Goal: Use online tool/utility: Utilize a website feature to perform a specific function

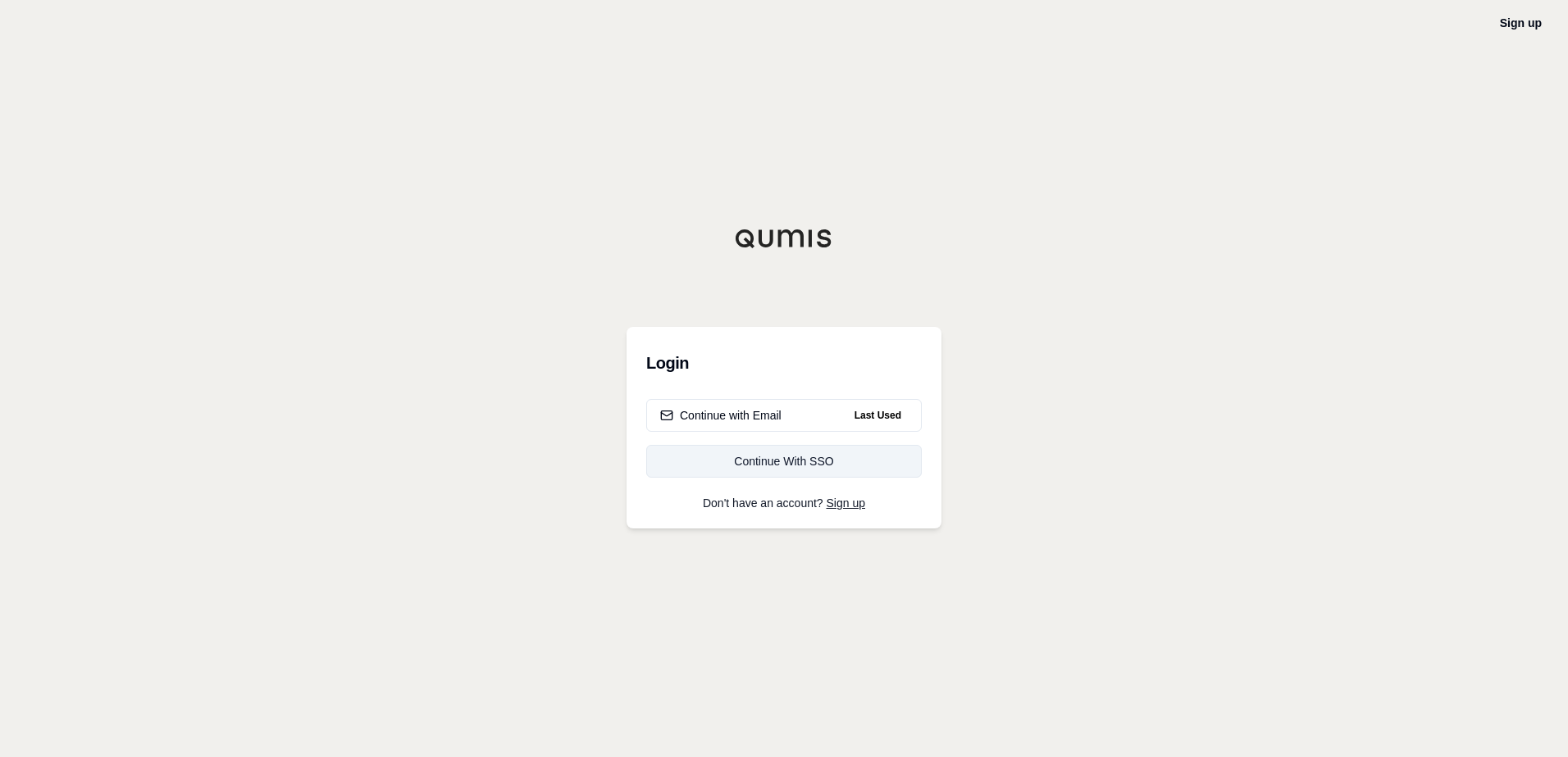
click at [767, 464] on div "Continue With SSO" at bounding box center [784, 461] width 248 height 17
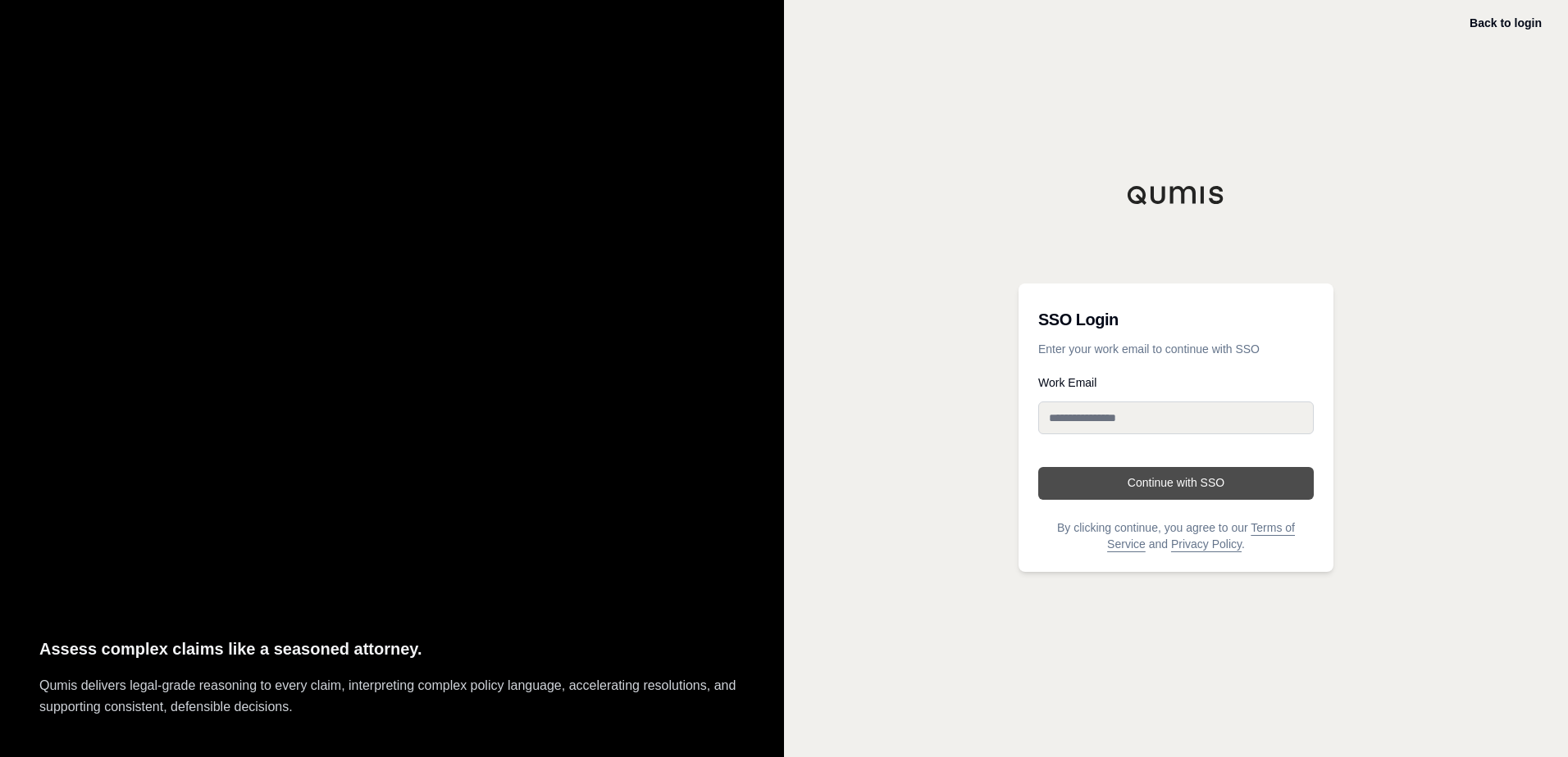
click at [1174, 478] on button "Continue with SSO" at bounding box center [1175, 484] width 275 height 33
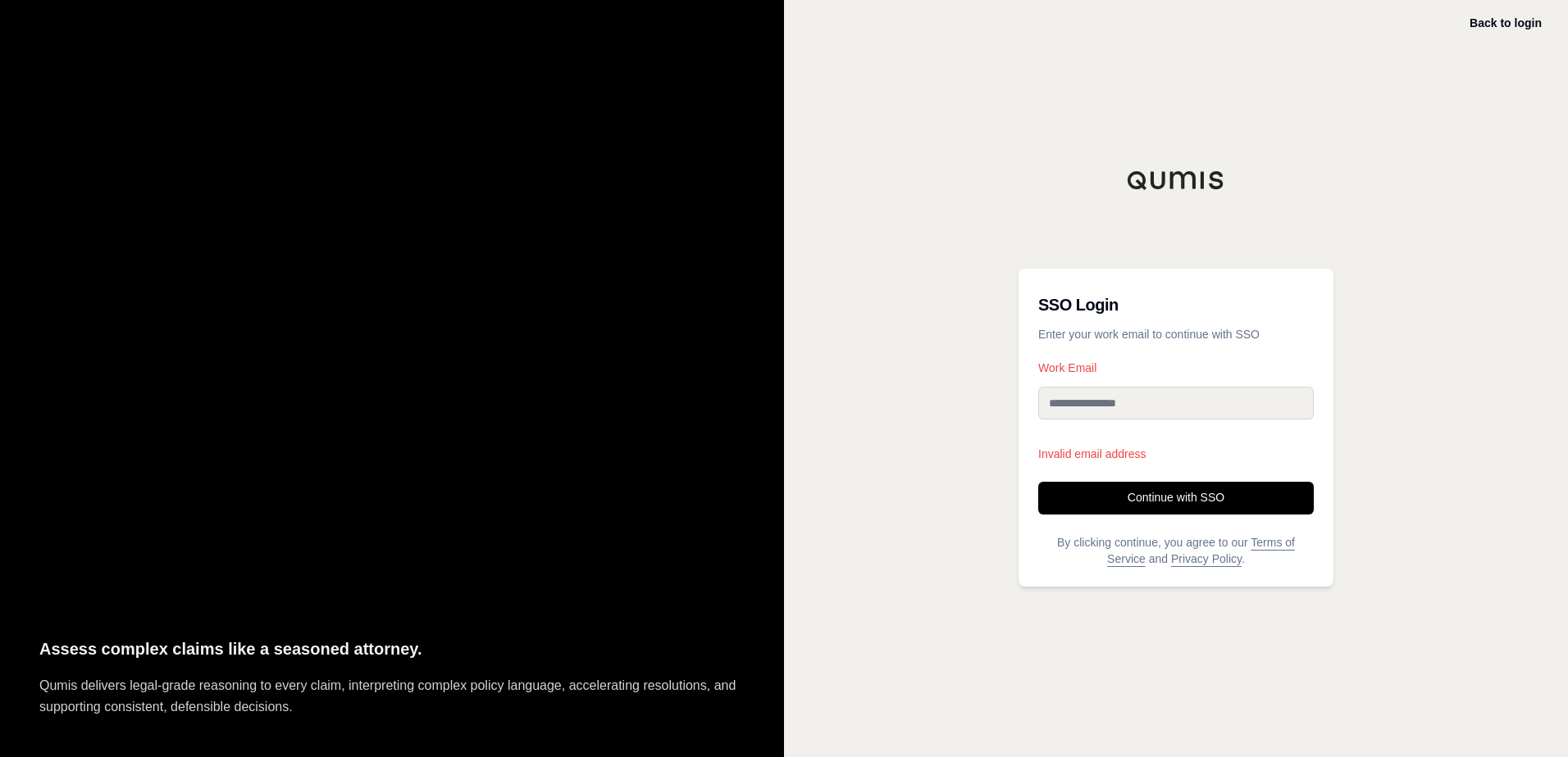
click at [1121, 399] on input "Work Email" at bounding box center [1175, 403] width 275 height 33
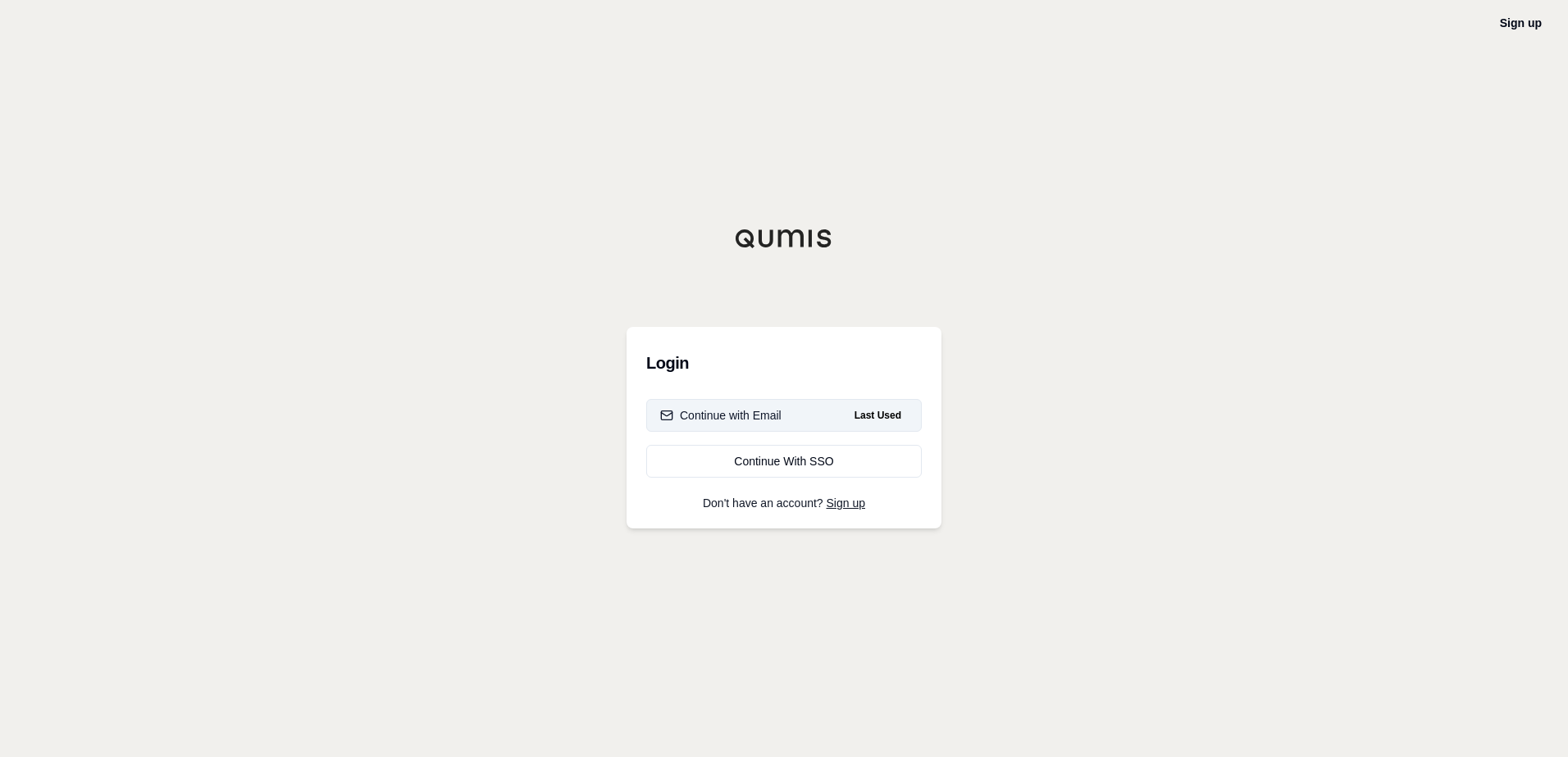
click at [768, 421] on div "Continue with Email" at bounding box center [720, 415] width 122 height 17
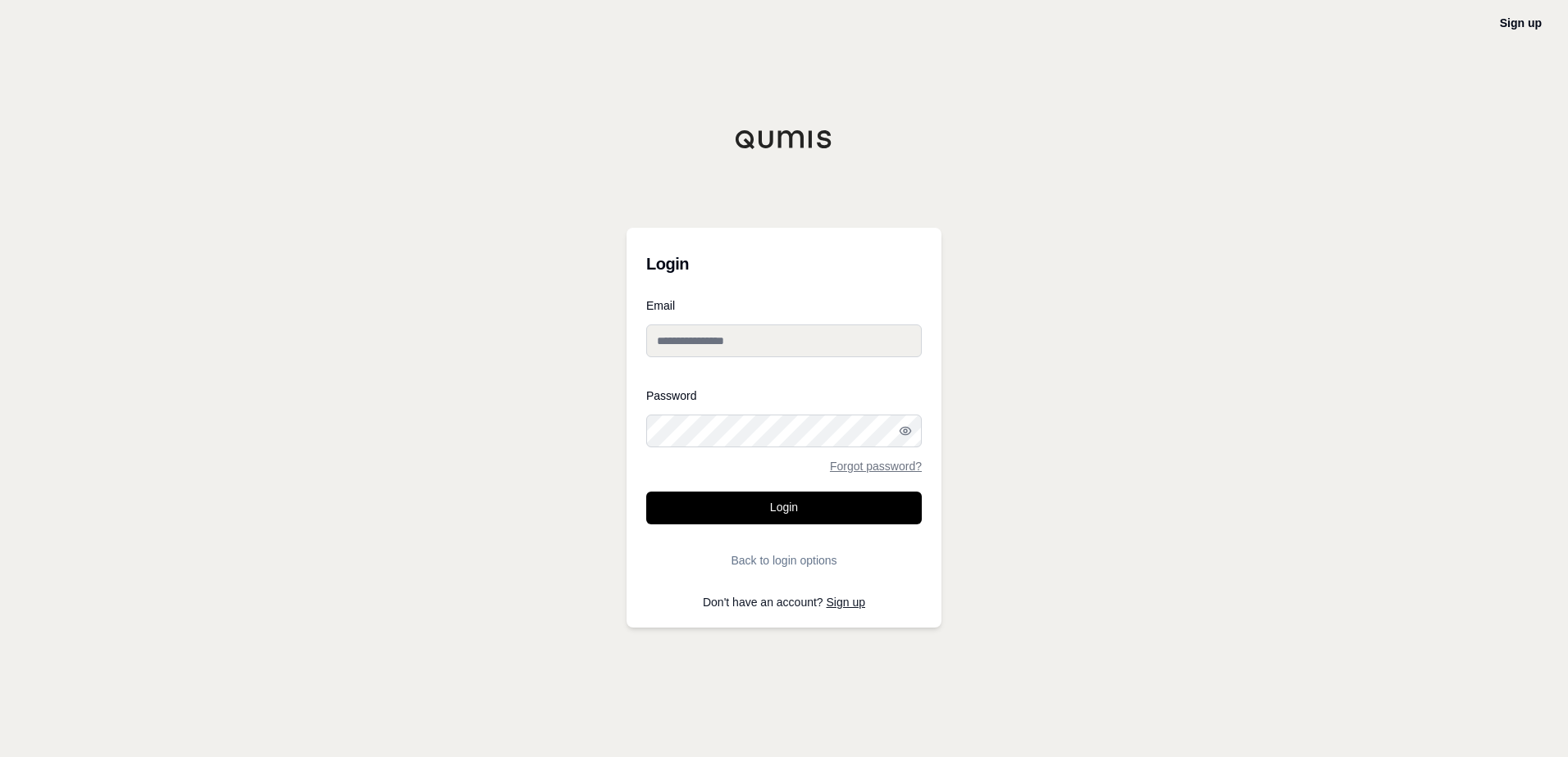
type input "**********"
click at [798, 509] on button "Login" at bounding box center [784, 508] width 275 height 33
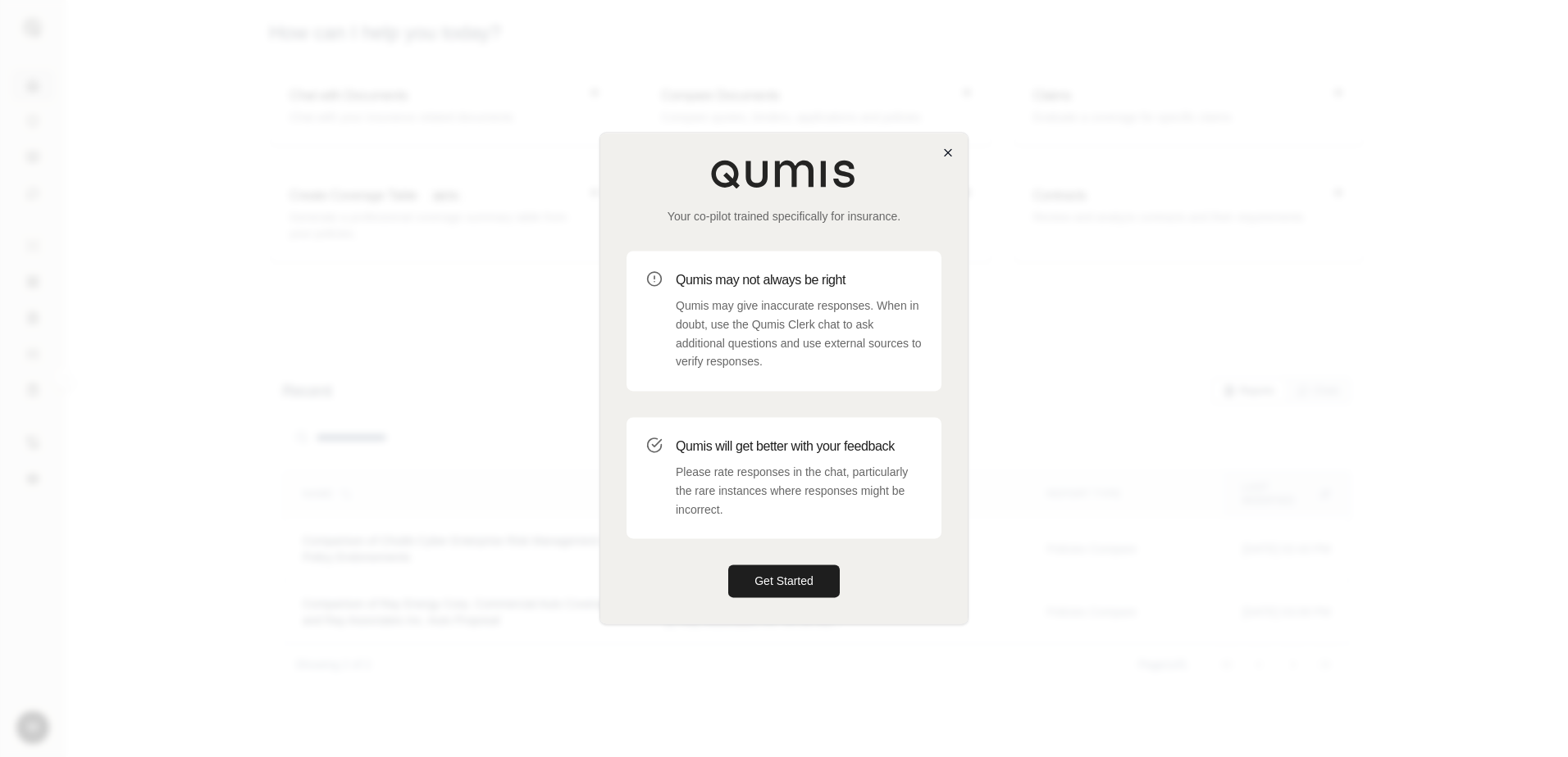
click at [953, 155] on div "Your co-pilot trained specifically for insurance. Qumis may not always be right…" at bounding box center [784, 378] width 369 height 493
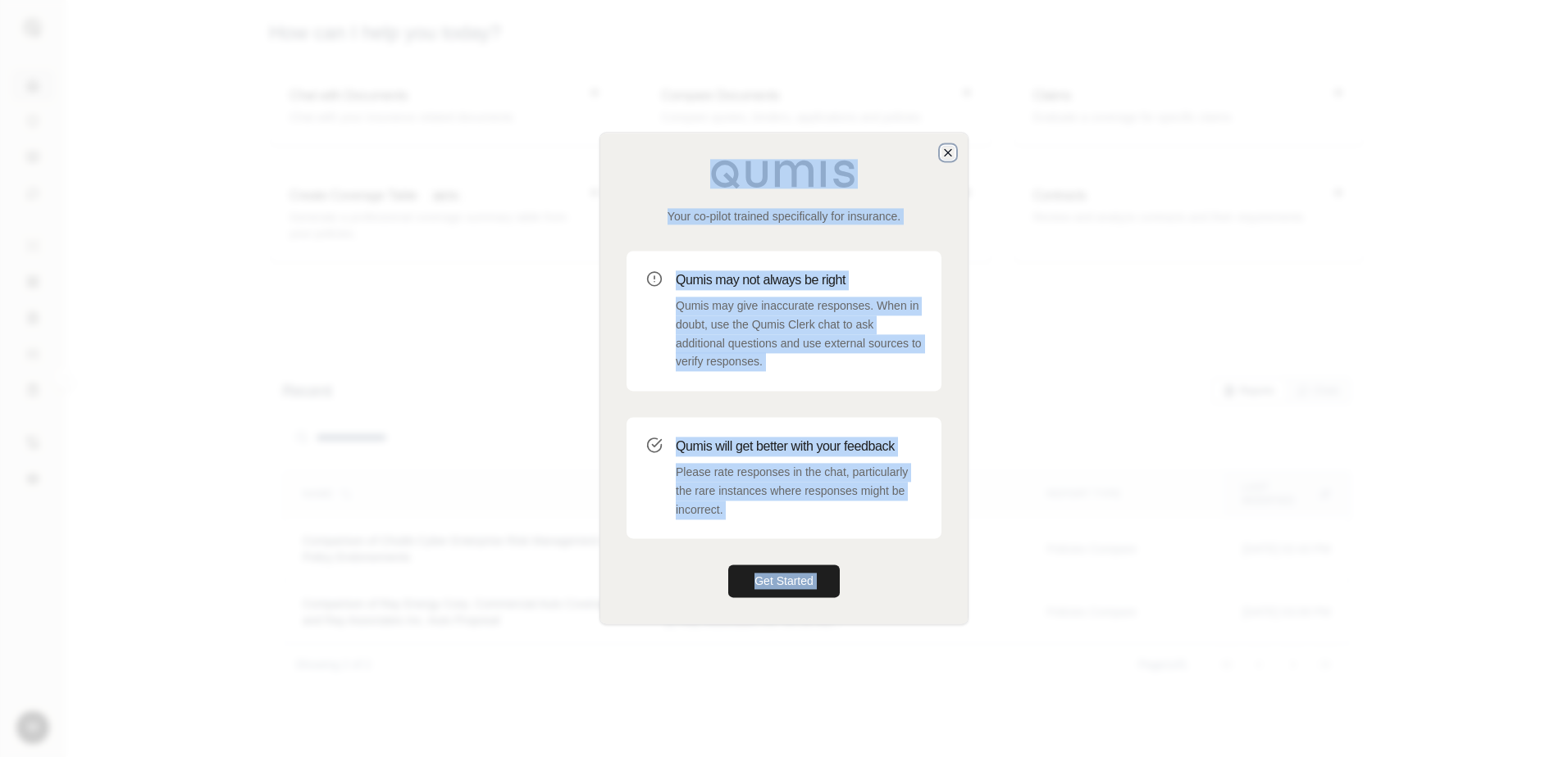
click at [950, 151] on icon "button" at bounding box center [948, 152] width 7 height 7
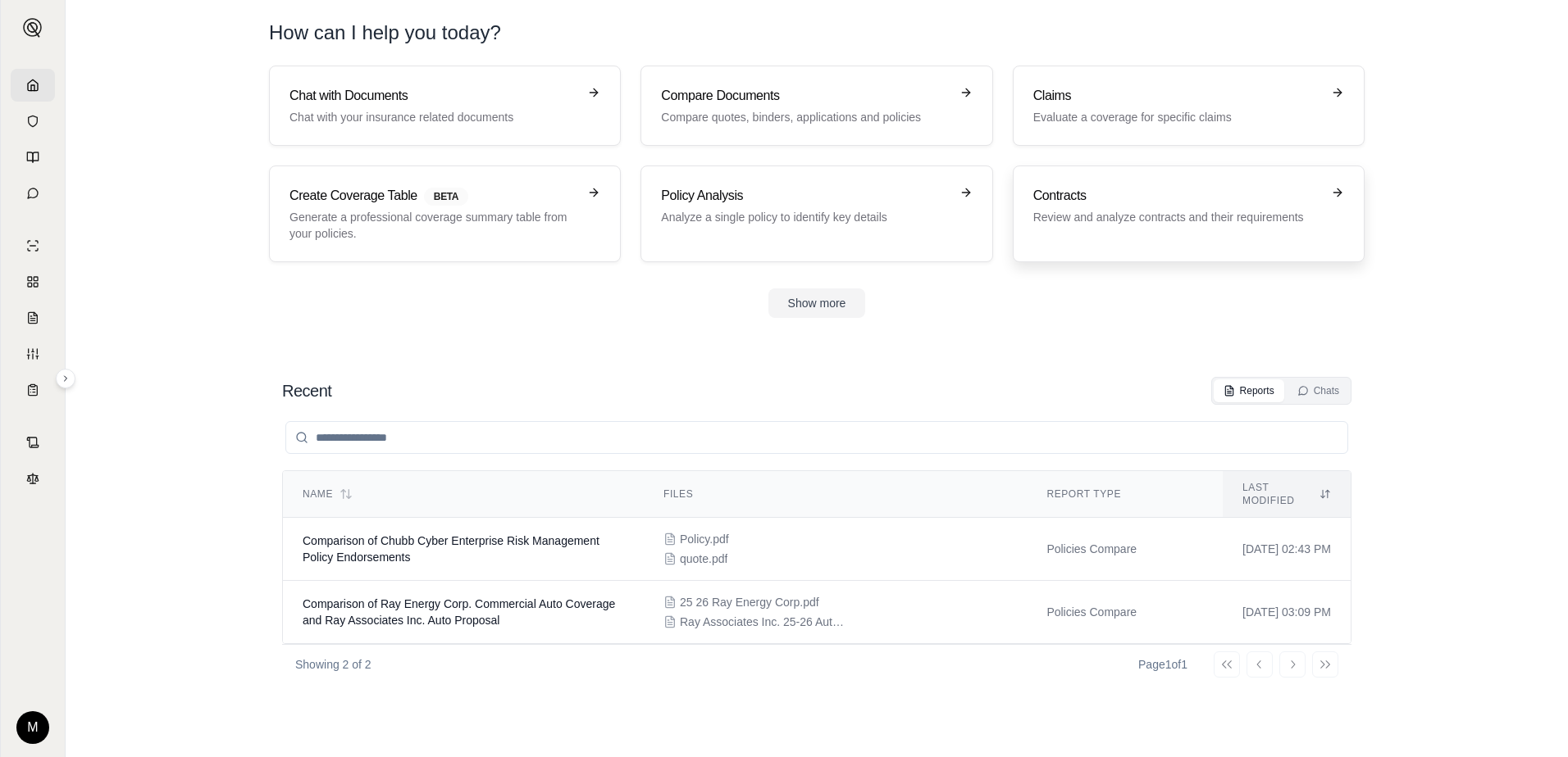
click at [1184, 210] on p "Review and analyze contracts and their requirements" at bounding box center [1177, 217] width 288 height 17
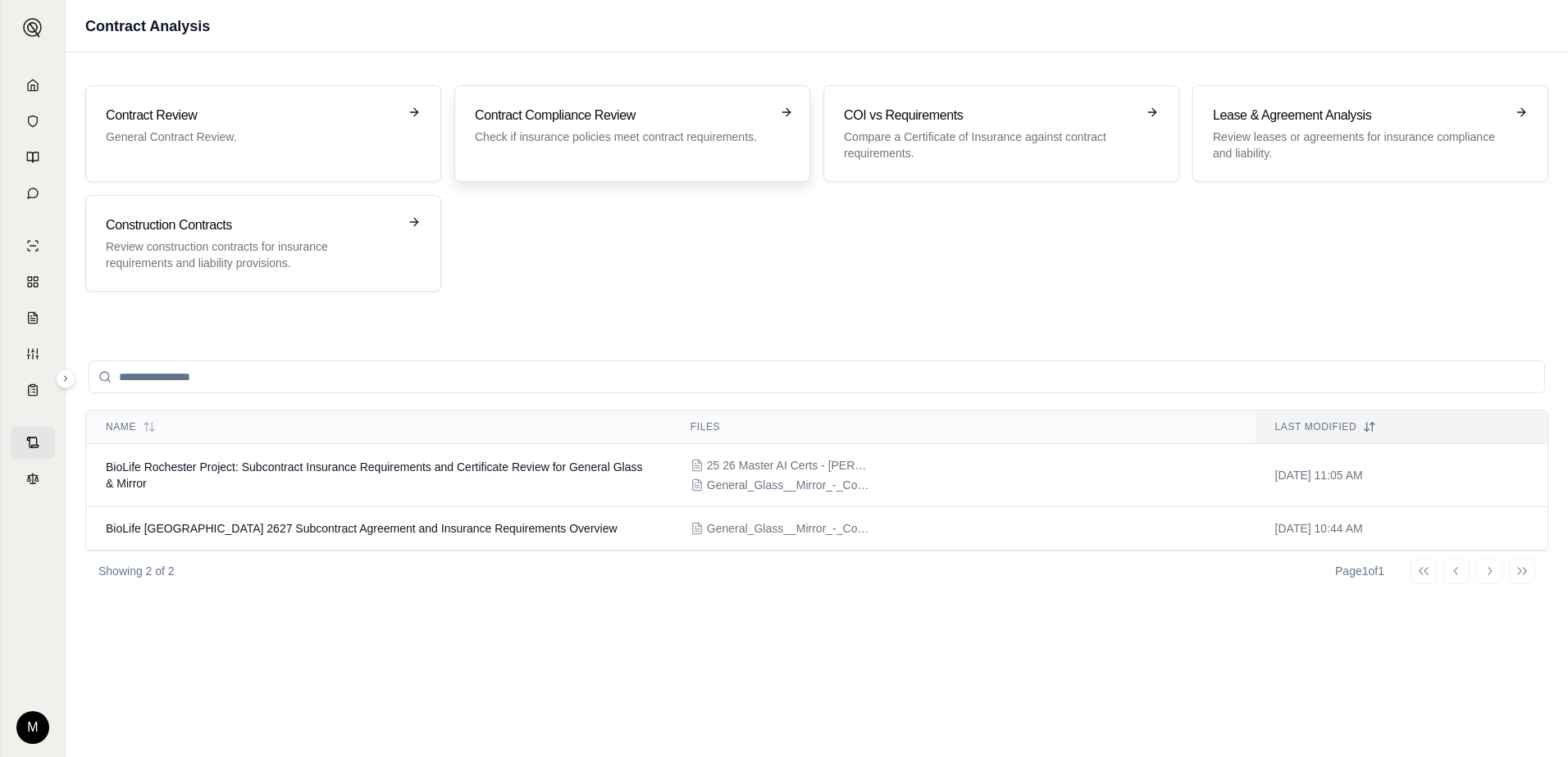
click at [679, 133] on p "Check if insurance policies meet contract requirements." at bounding box center [620, 136] width 292 height 17
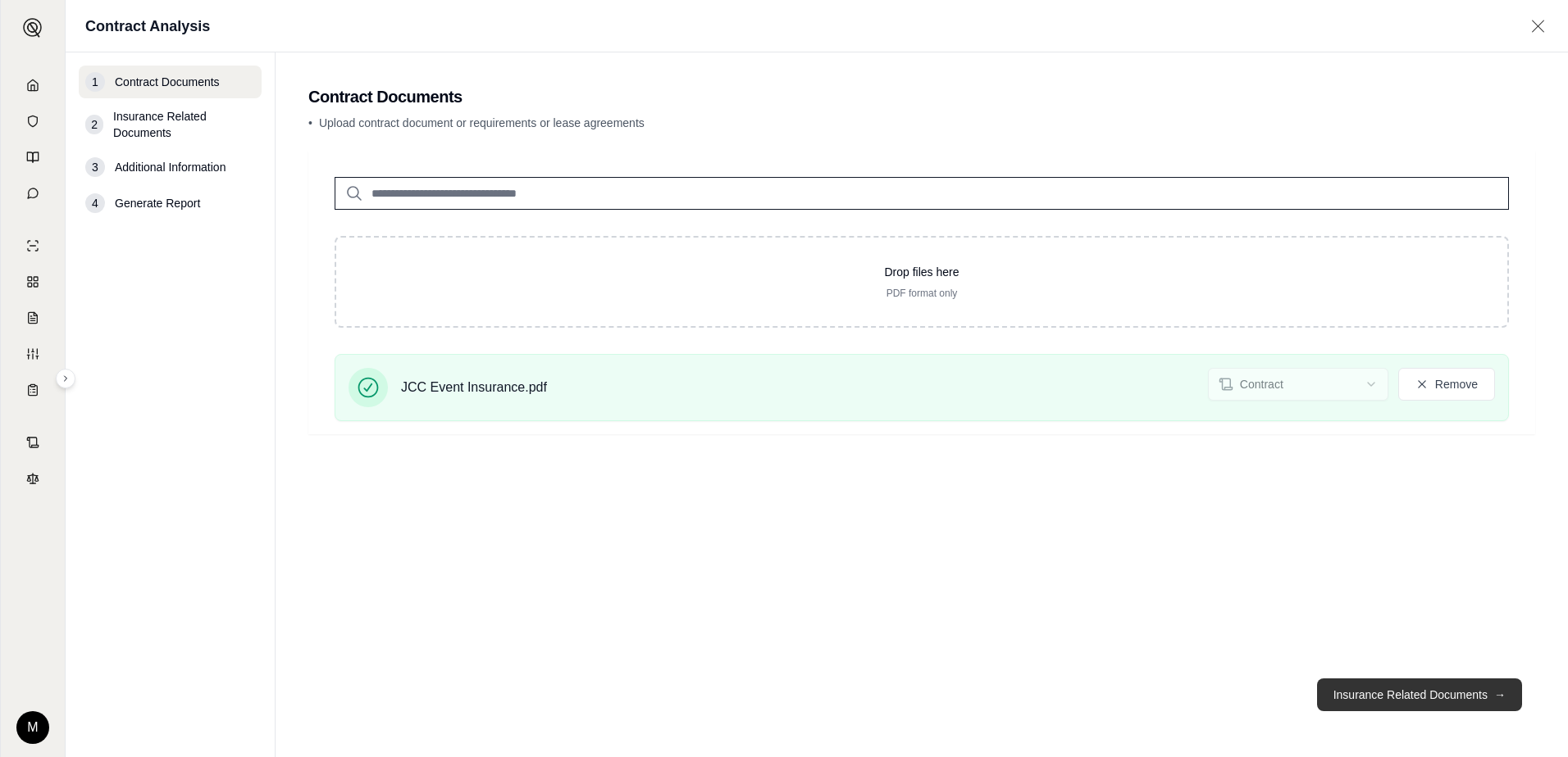
click at [1380, 695] on button "Insurance Related Documents →" at bounding box center [1418, 695] width 205 height 33
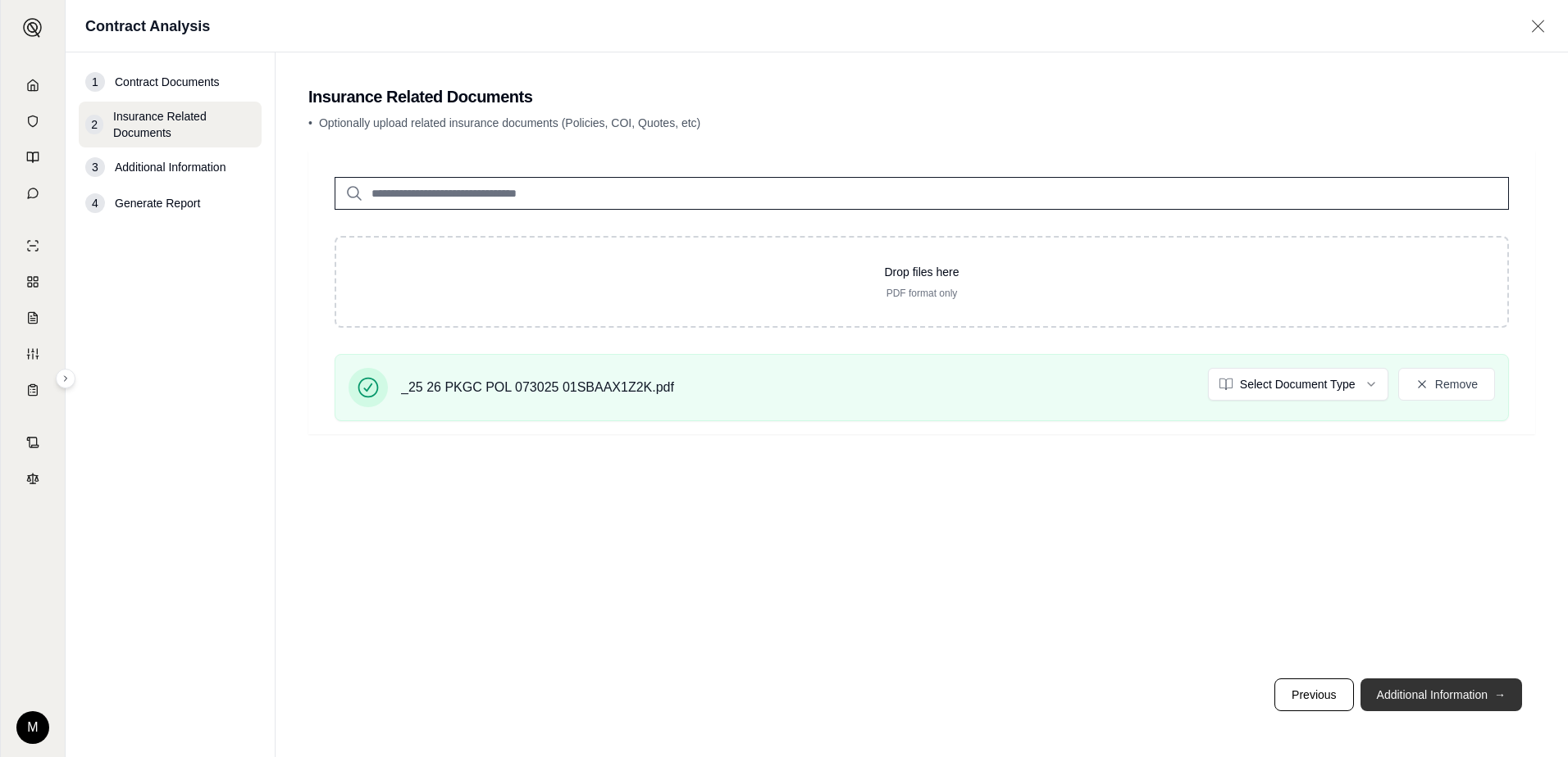
click at [1424, 689] on button "Additional Information →" at bounding box center [1441, 695] width 161 height 33
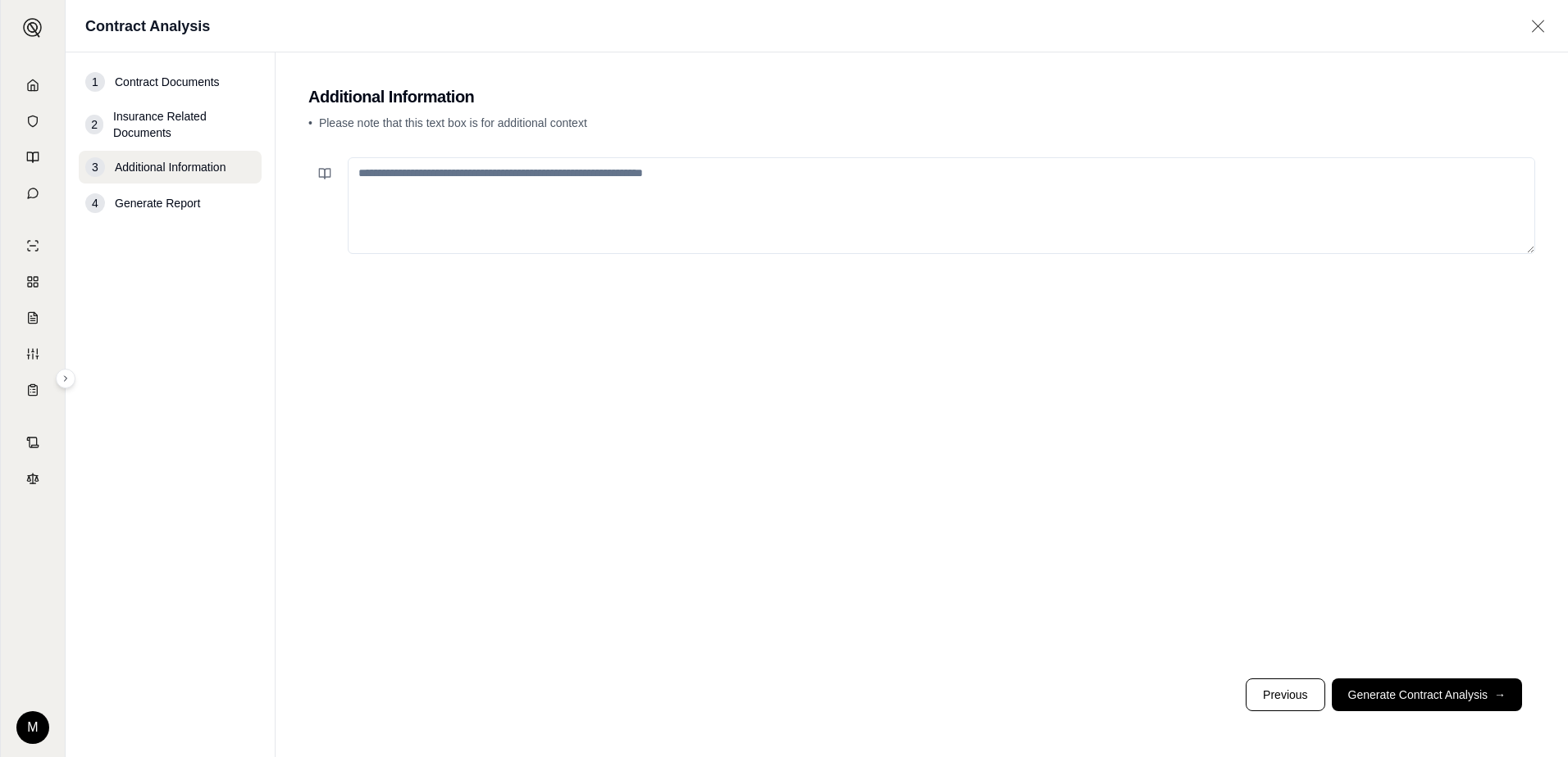
click at [591, 180] on textarea at bounding box center [941, 206] width 1187 height 97
type textarea "*"
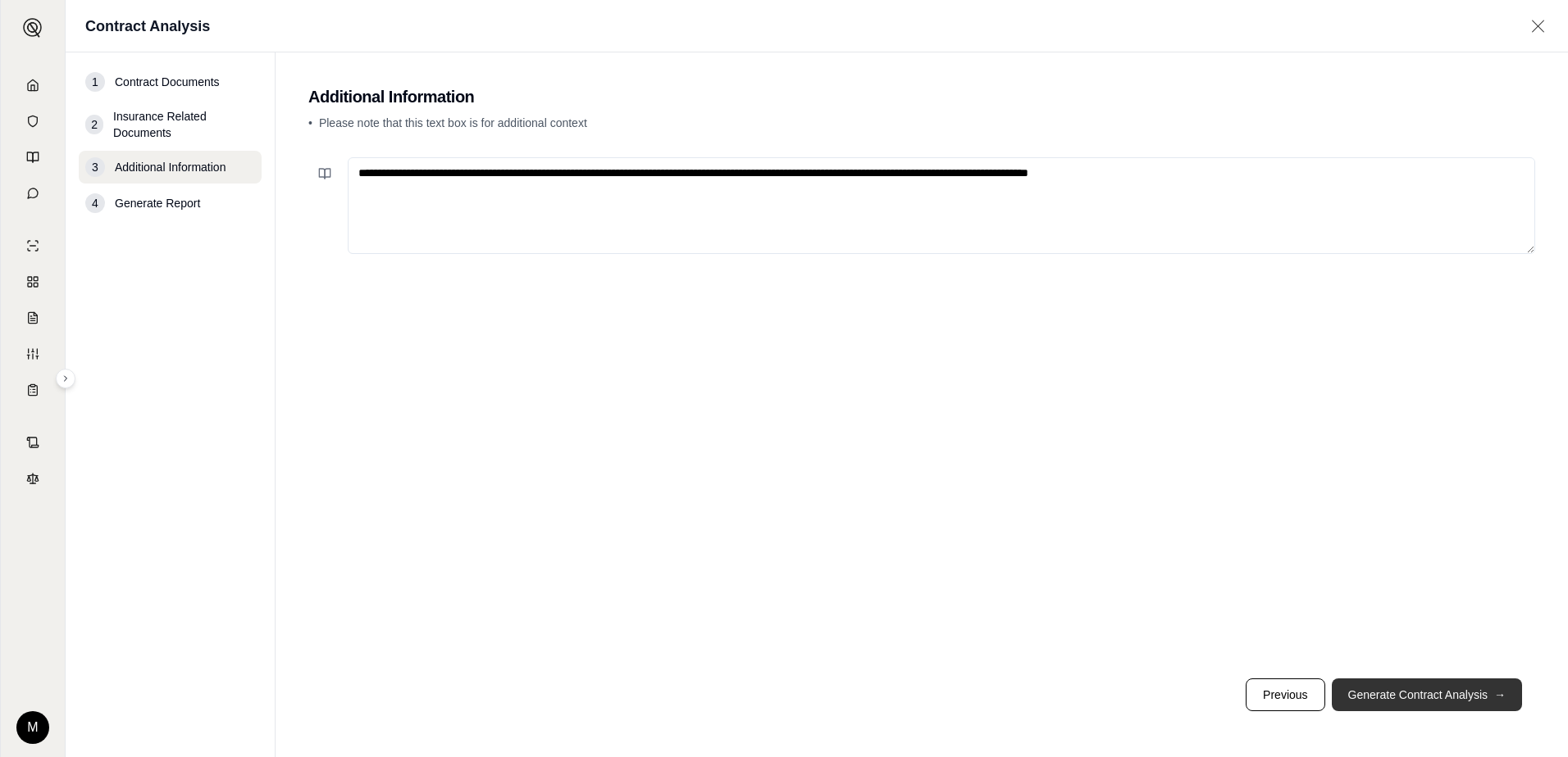
type textarea "**********"
click at [1467, 692] on button "Generate Contract Analysis →" at bounding box center [1427, 695] width 191 height 33
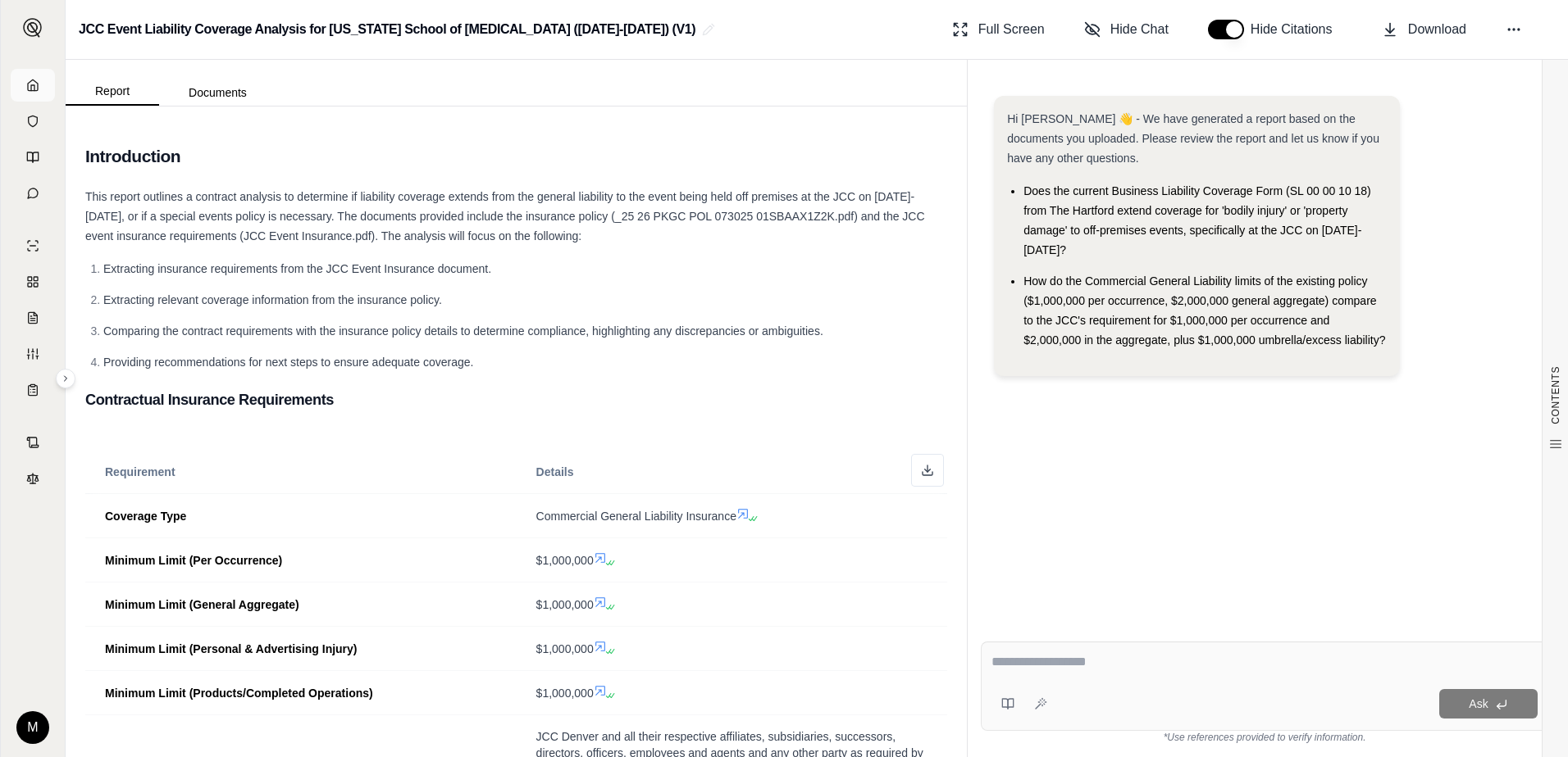
click at [25, 80] on link at bounding box center [33, 86] width 45 height 33
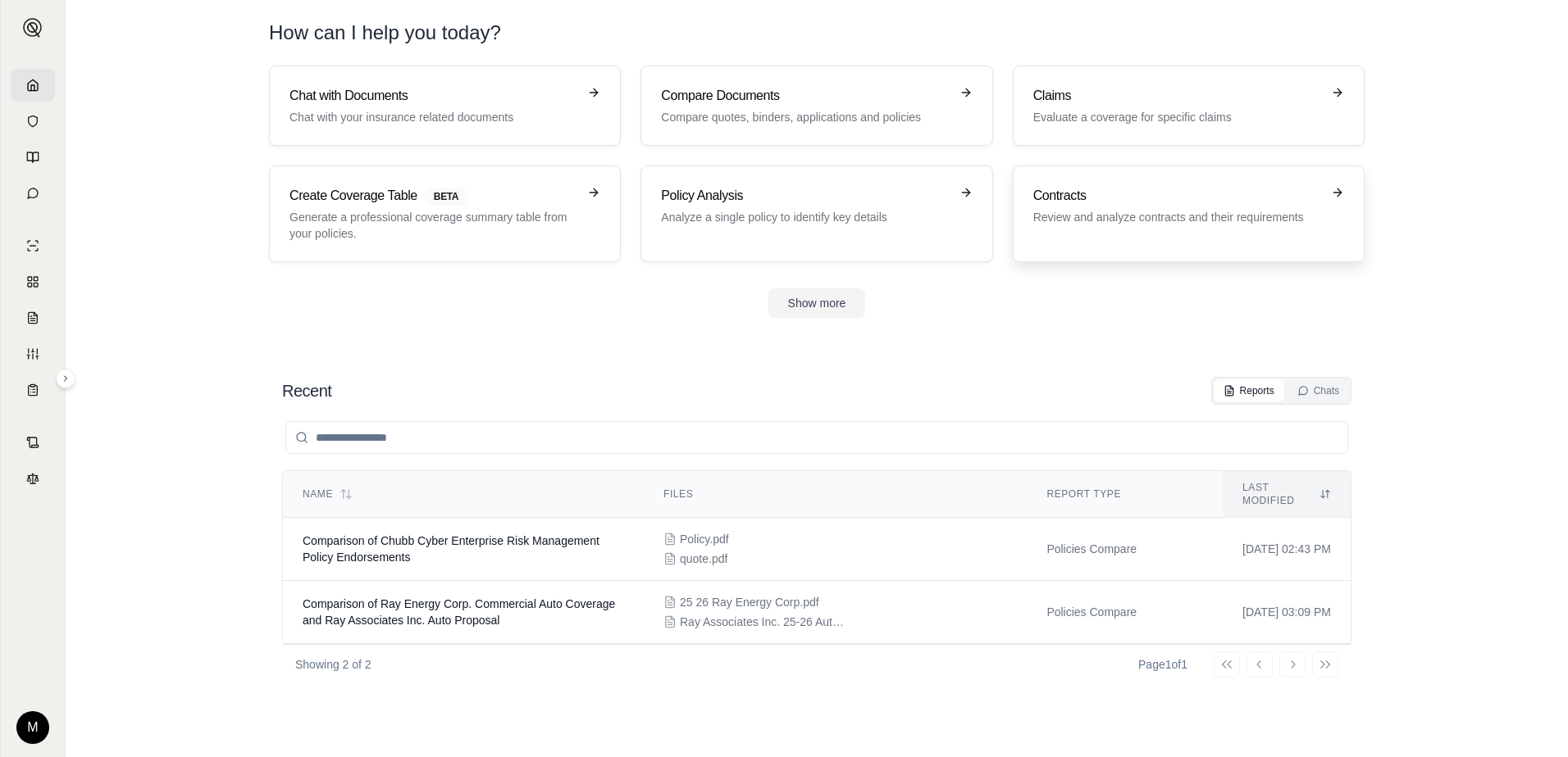
click at [1212, 208] on div "Contracts Review and analyze contracts and their requirements" at bounding box center [1177, 205] width 288 height 39
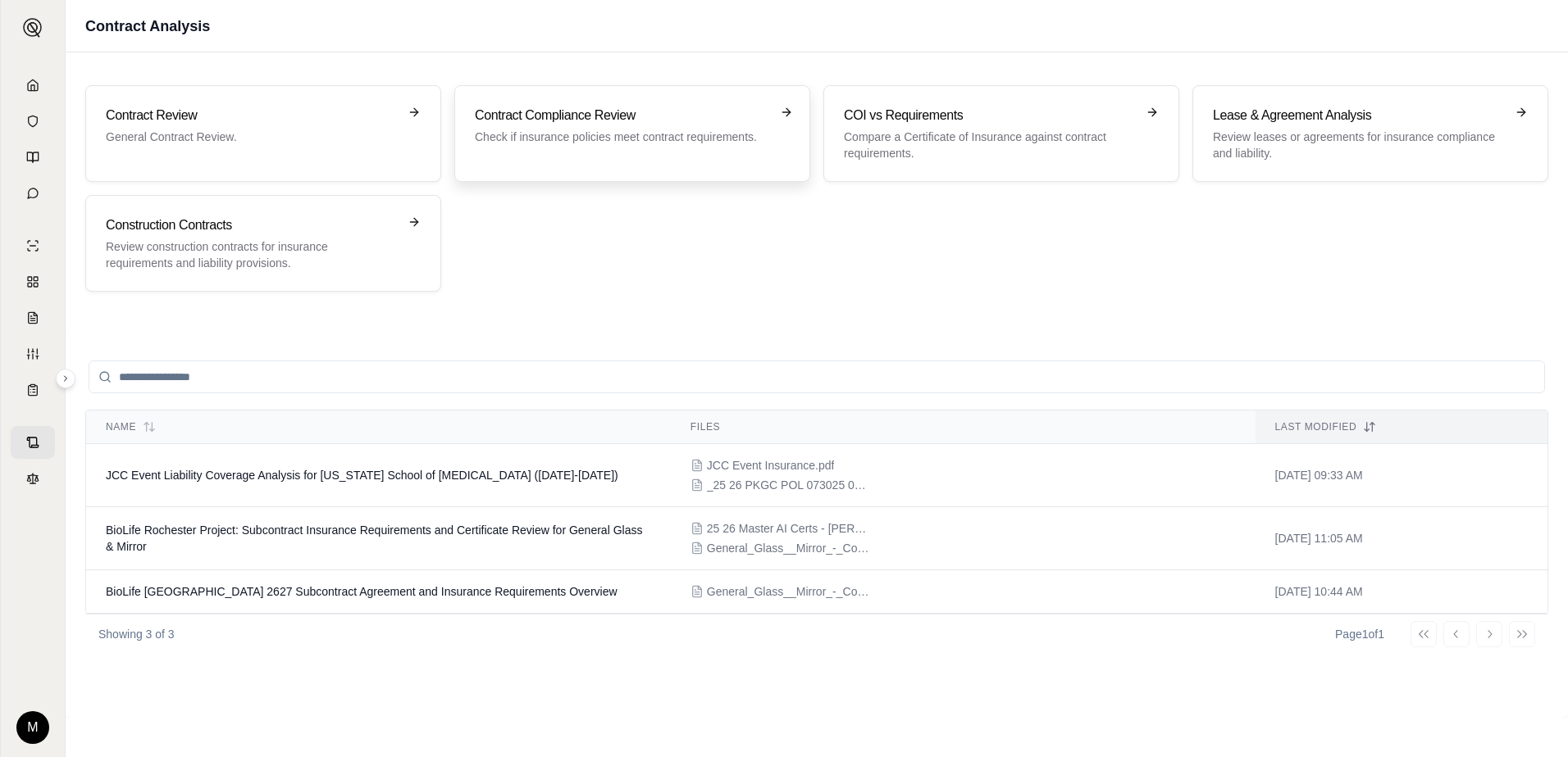
click at [685, 148] on div "Contract Compliance Review Check if insurance policies meet contract requiremen…" at bounding box center [632, 133] width 315 height 55
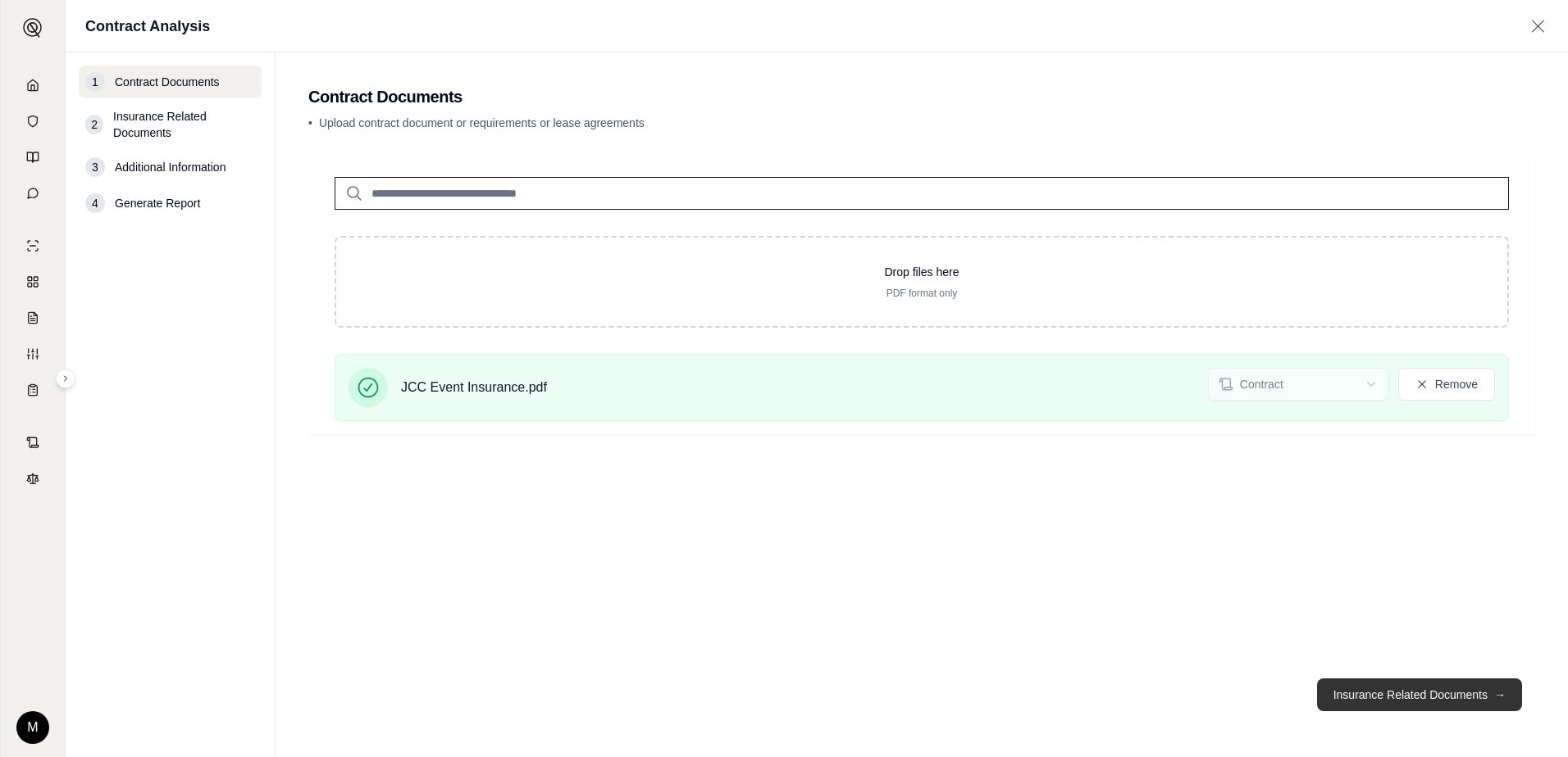
click at [1427, 688] on button "Insurance Related Documents →" at bounding box center [1418, 695] width 205 height 33
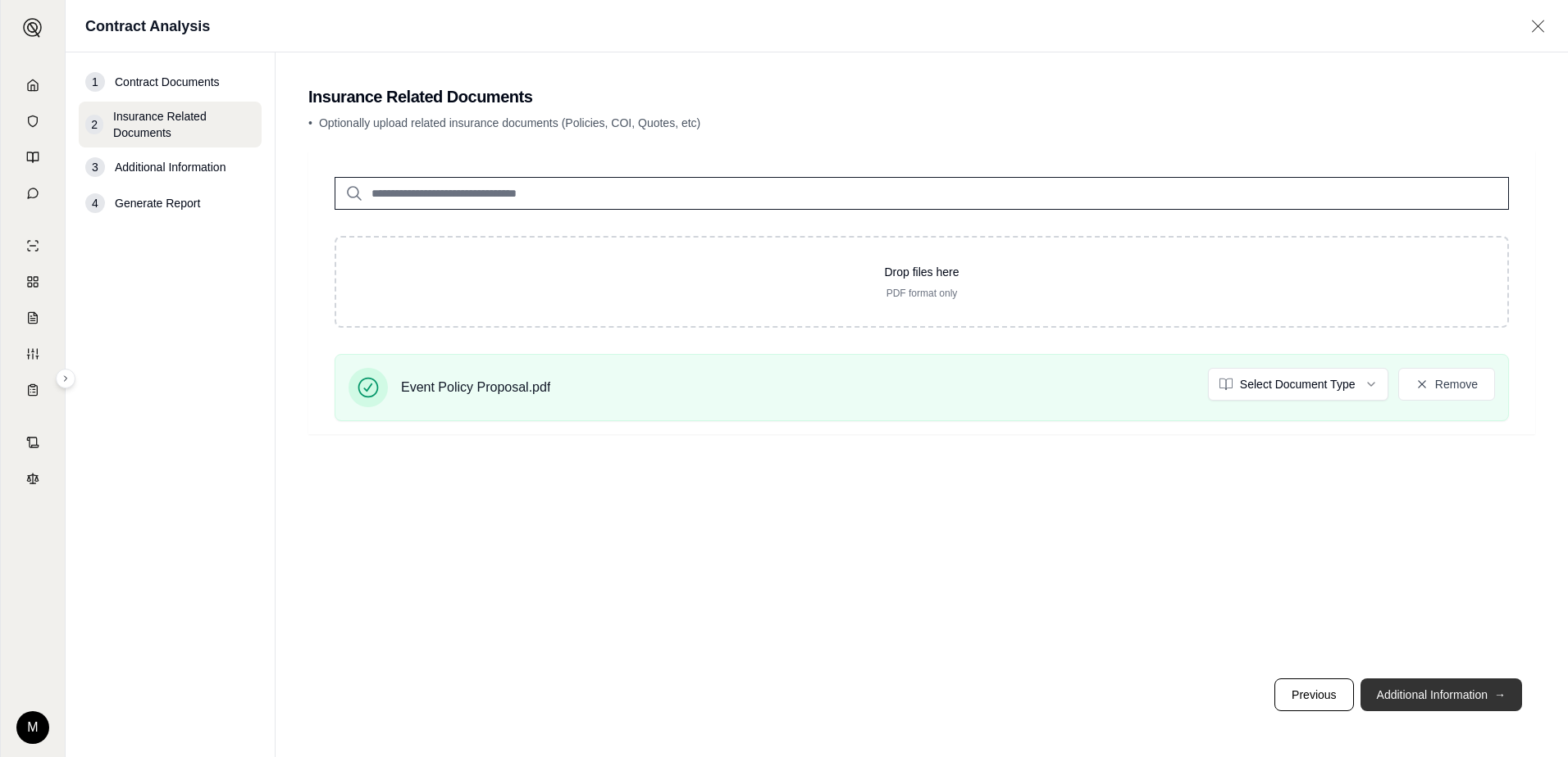
click at [1414, 688] on button "Additional Information →" at bounding box center [1441, 695] width 161 height 33
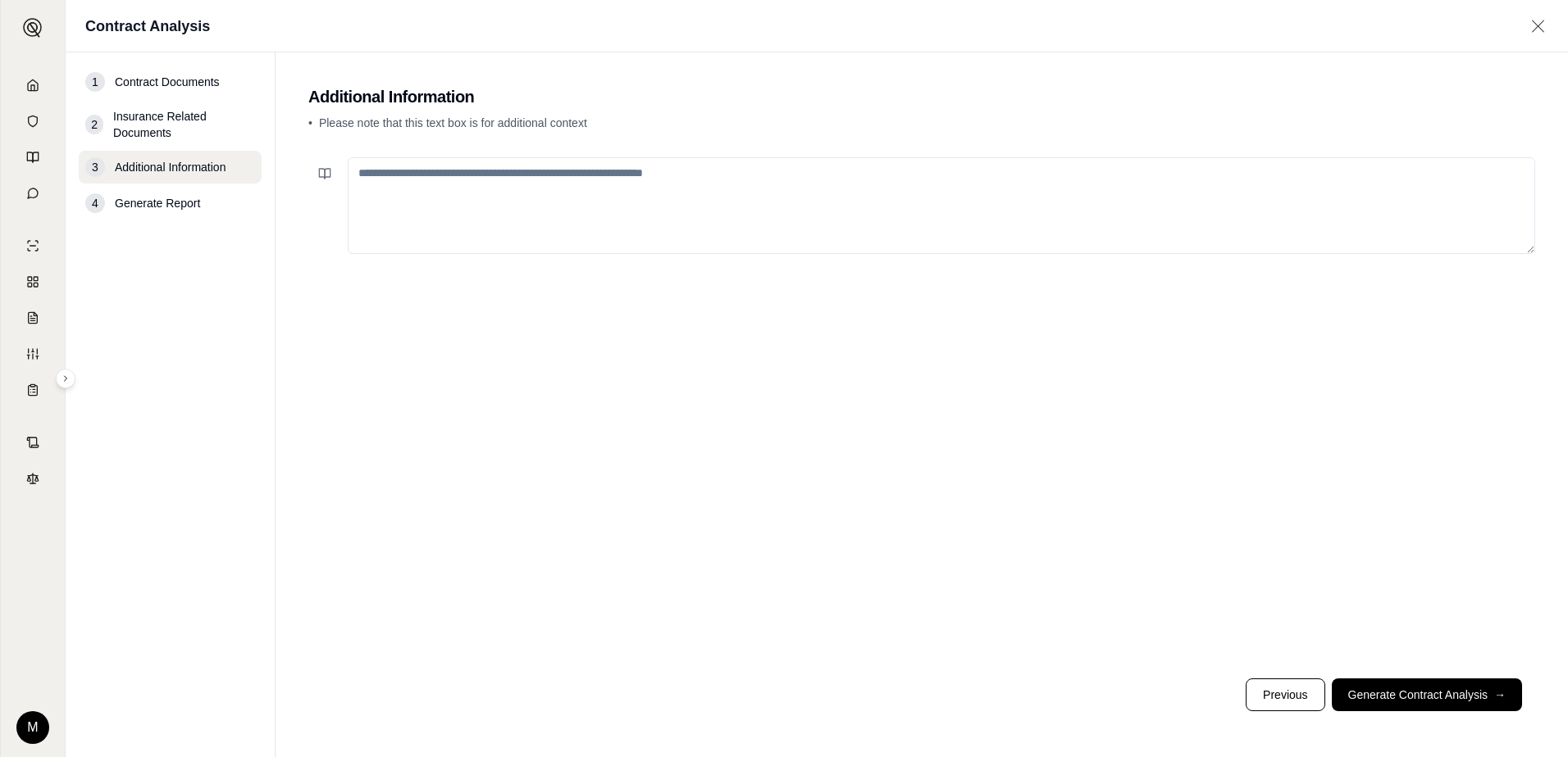
click at [662, 177] on textarea at bounding box center [941, 206] width 1187 height 97
type textarea "**********"
click at [1389, 702] on button "Generate Contract Analysis →" at bounding box center [1427, 695] width 191 height 33
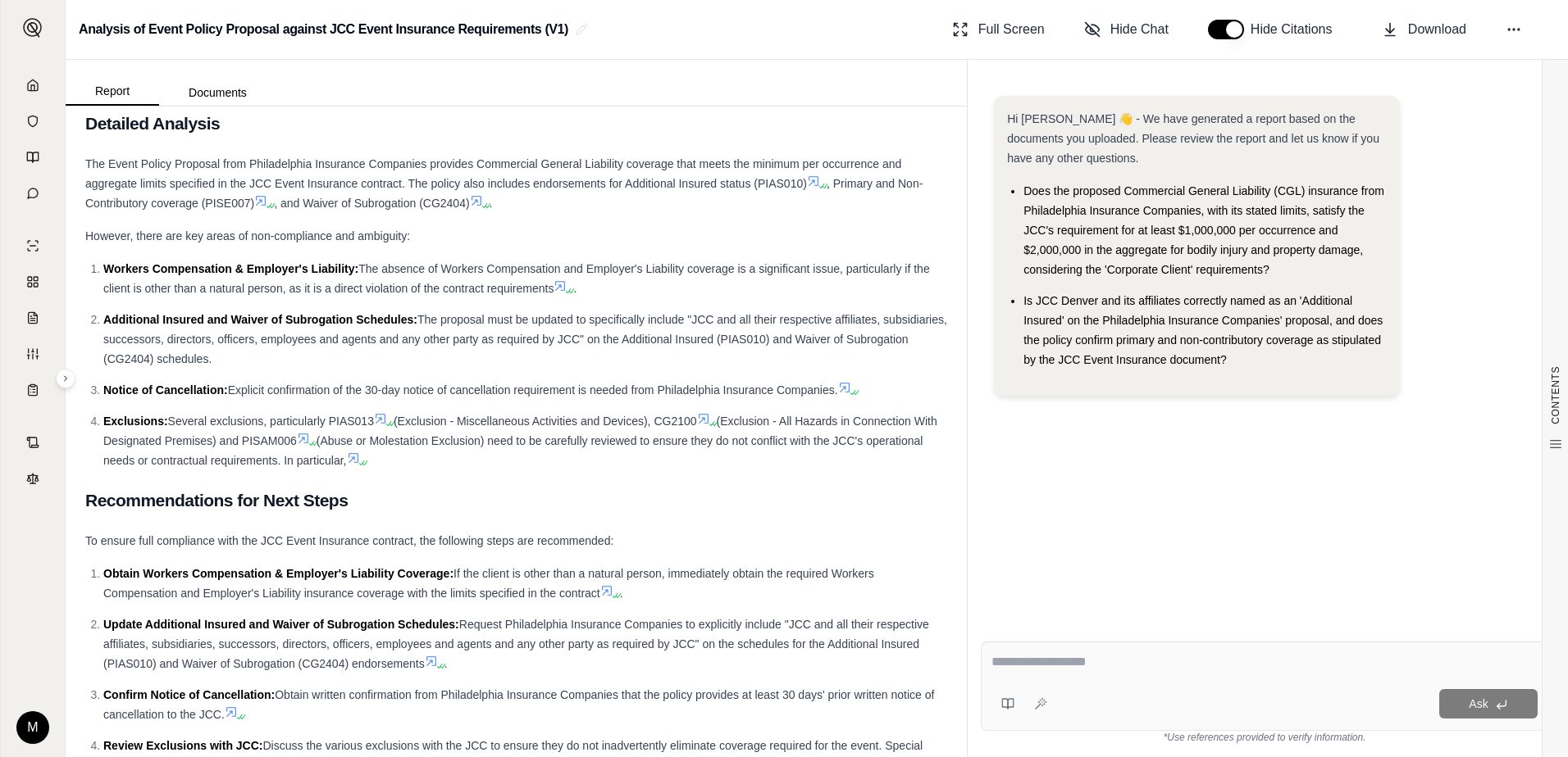
scroll to position [2802, 0]
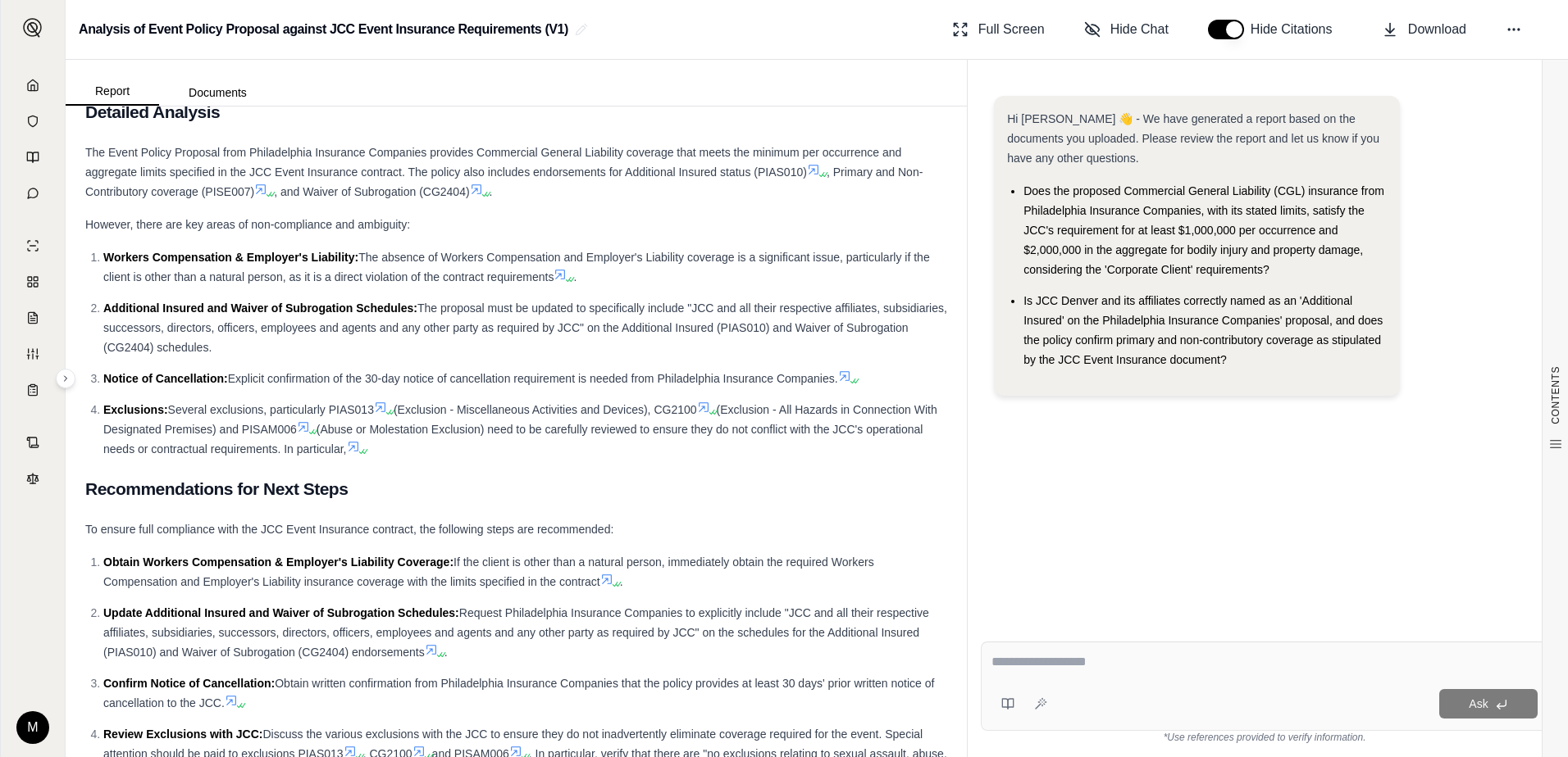
click at [360, 453] on icon at bounding box center [353, 446] width 13 height 13
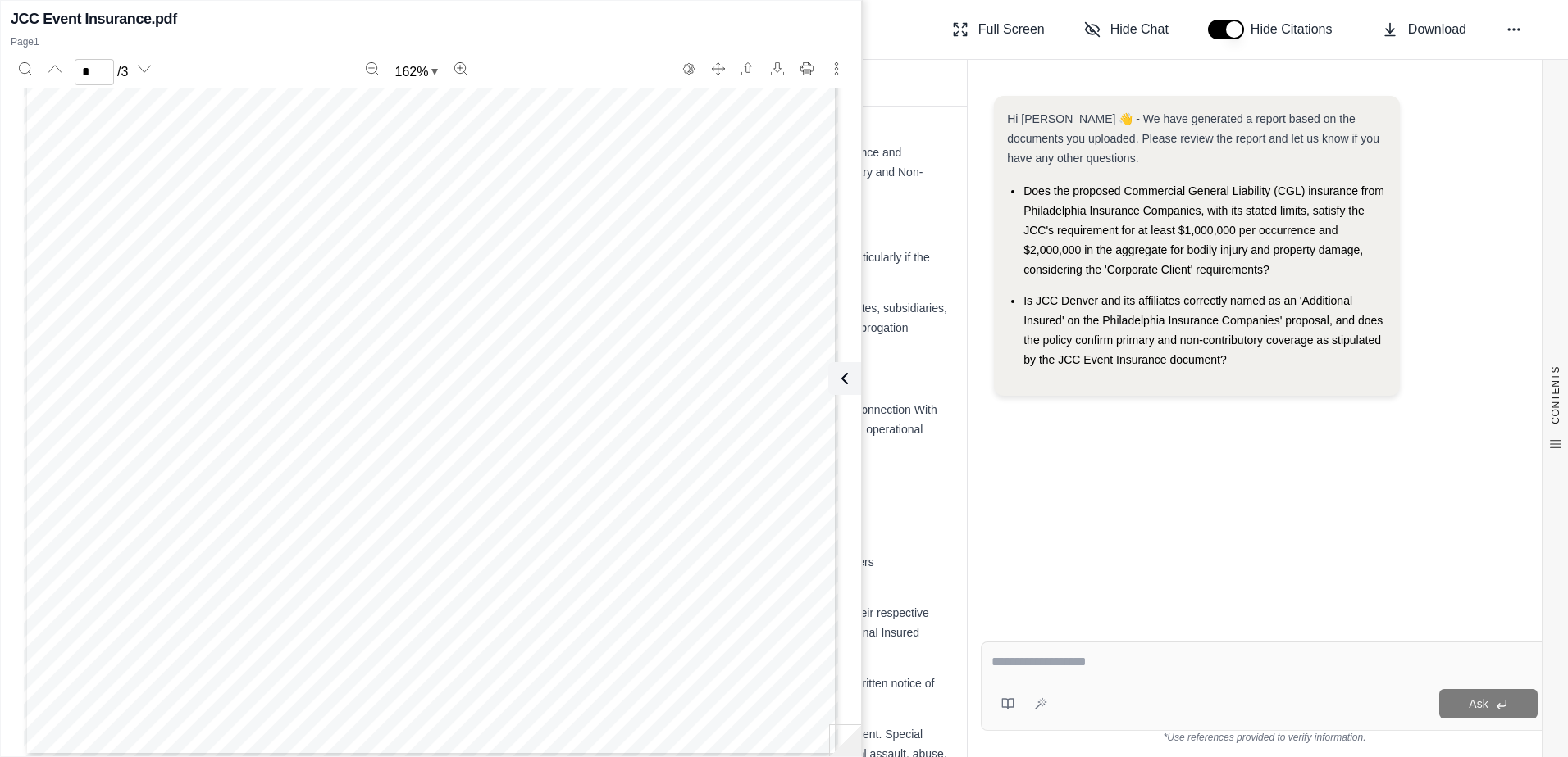
scroll to position [1475, 0]
type input "*"
